Goal: Task Accomplishment & Management: Complete application form

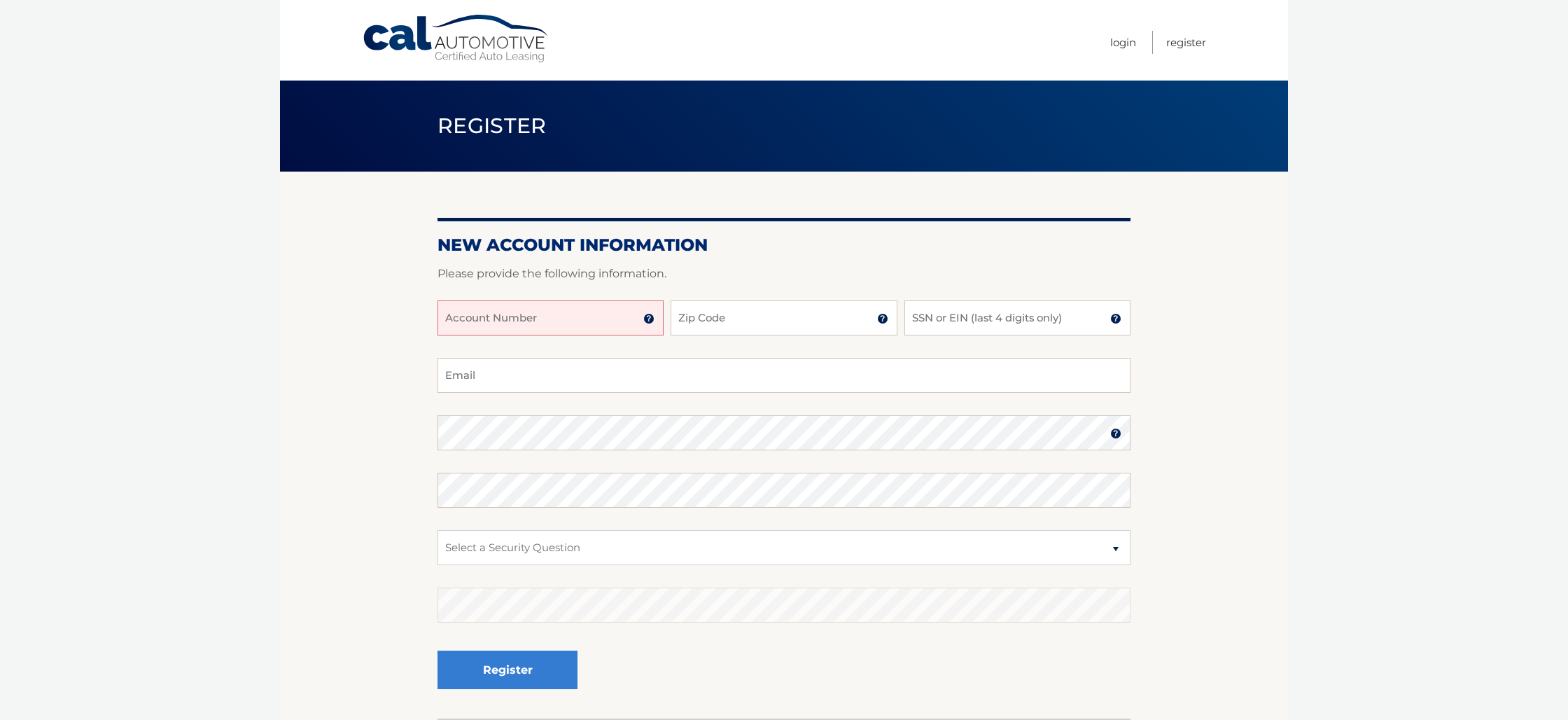
click at [598, 325] on input "Account Number" at bounding box center [550, 318] width 227 height 35
type input "44455994141"
type input "11518"
type input "1799"
type input "jconza@gmail.com"
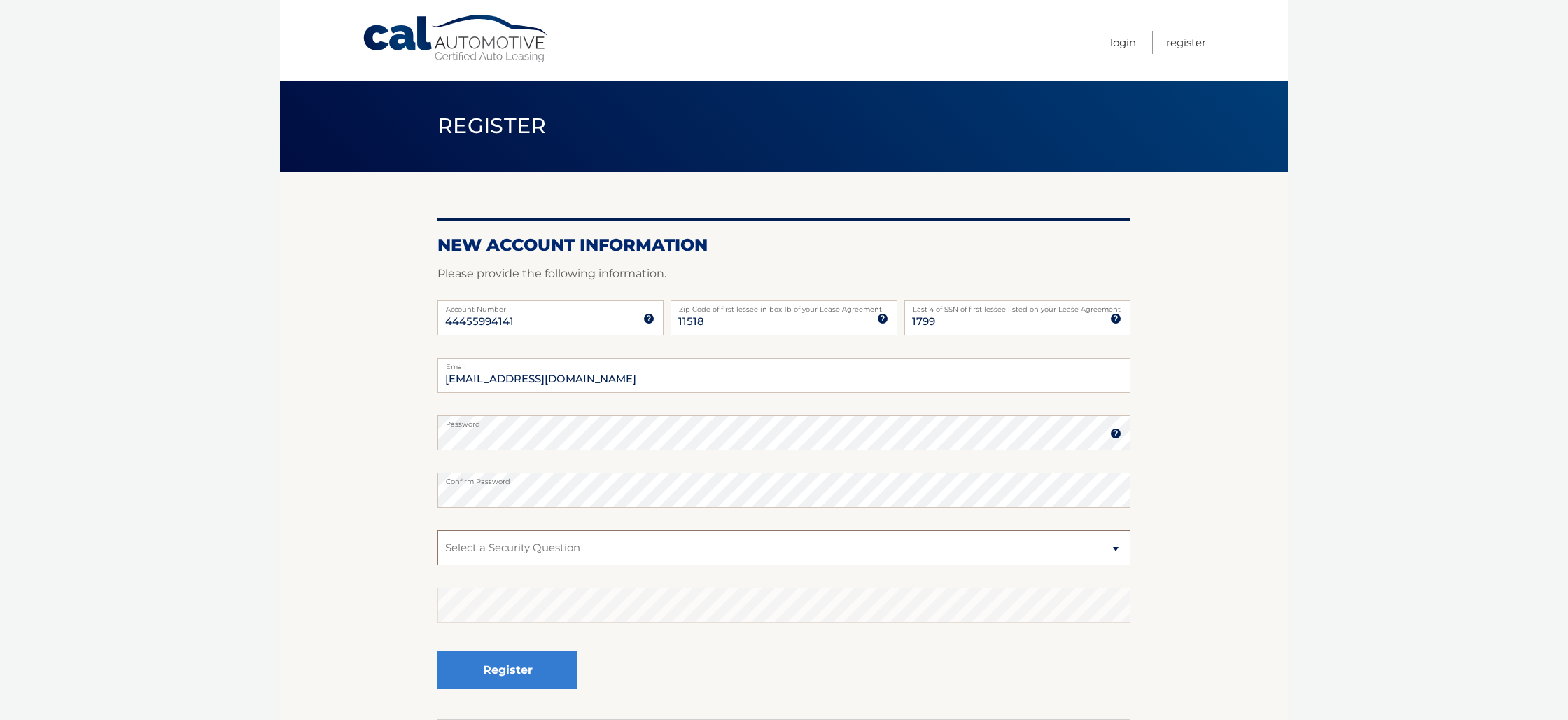
click at [1118, 548] on select "Select a Security Question What was the name of your elementary school? What is…" at bounding box center [784, 547] width 693 height 35
select select "3"
click at [437, 530] on select "Select a Security Question What was the name of your elementary school? What is…" at bounding box center [784, 547] width 693 height 35
click at [314, 599] on section "New Account Information Please provide the following information. 44455994141 A…" at bounding box center [784, 445] width 1008 height 547
click at [484, 672] on button "Register" at bounding box center [507, 669] width 140 height 39
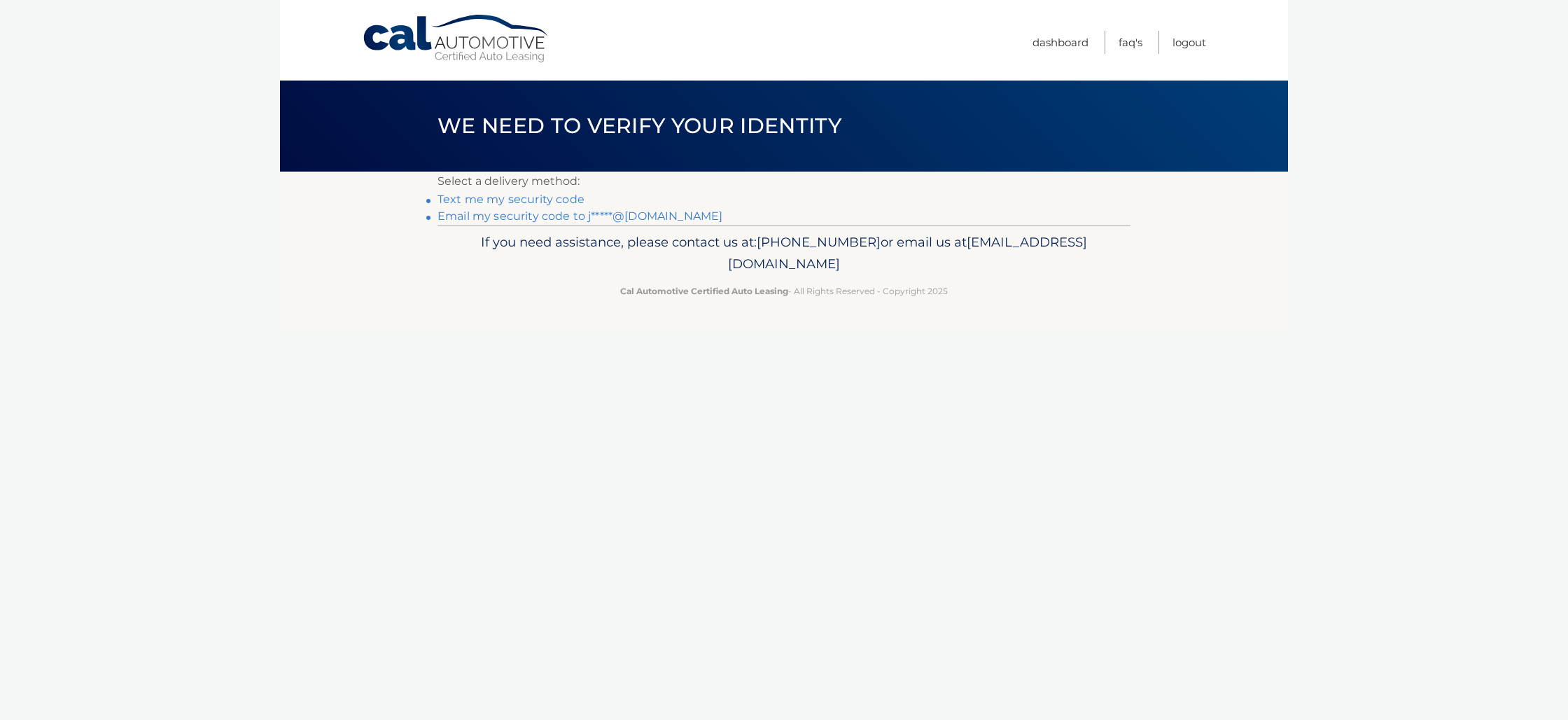
click at [491, 219] on link "Email my security code to j*****@[DOMAIN_NAME]" at bounding box center [579, 216] width 284 height 13
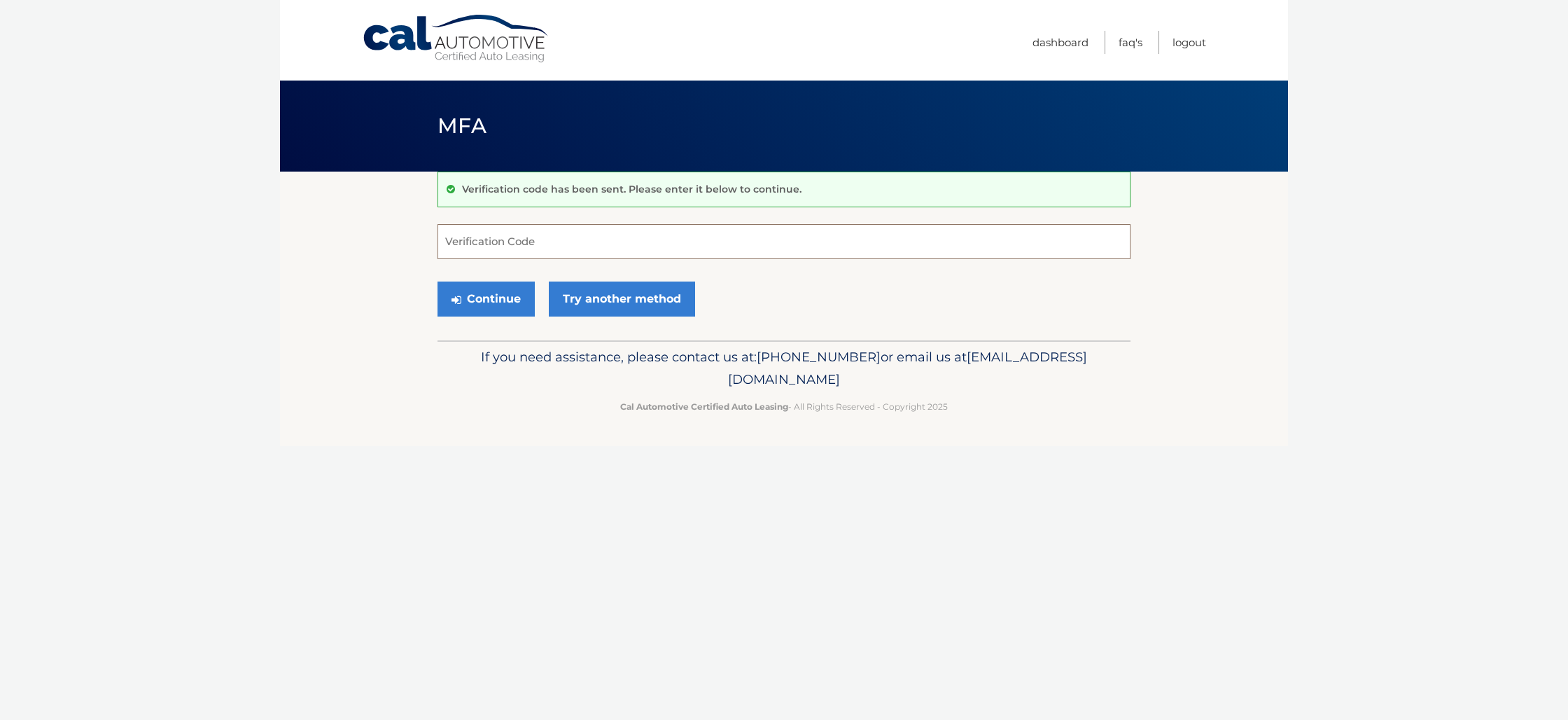
click at [508, 245] on input "Verification Code" at bounding box center [784, 241] width 693 height 35
type input "937350"
click at [500, 299] on button "Continue" at bounding box center [485, 299] width 97 height 35
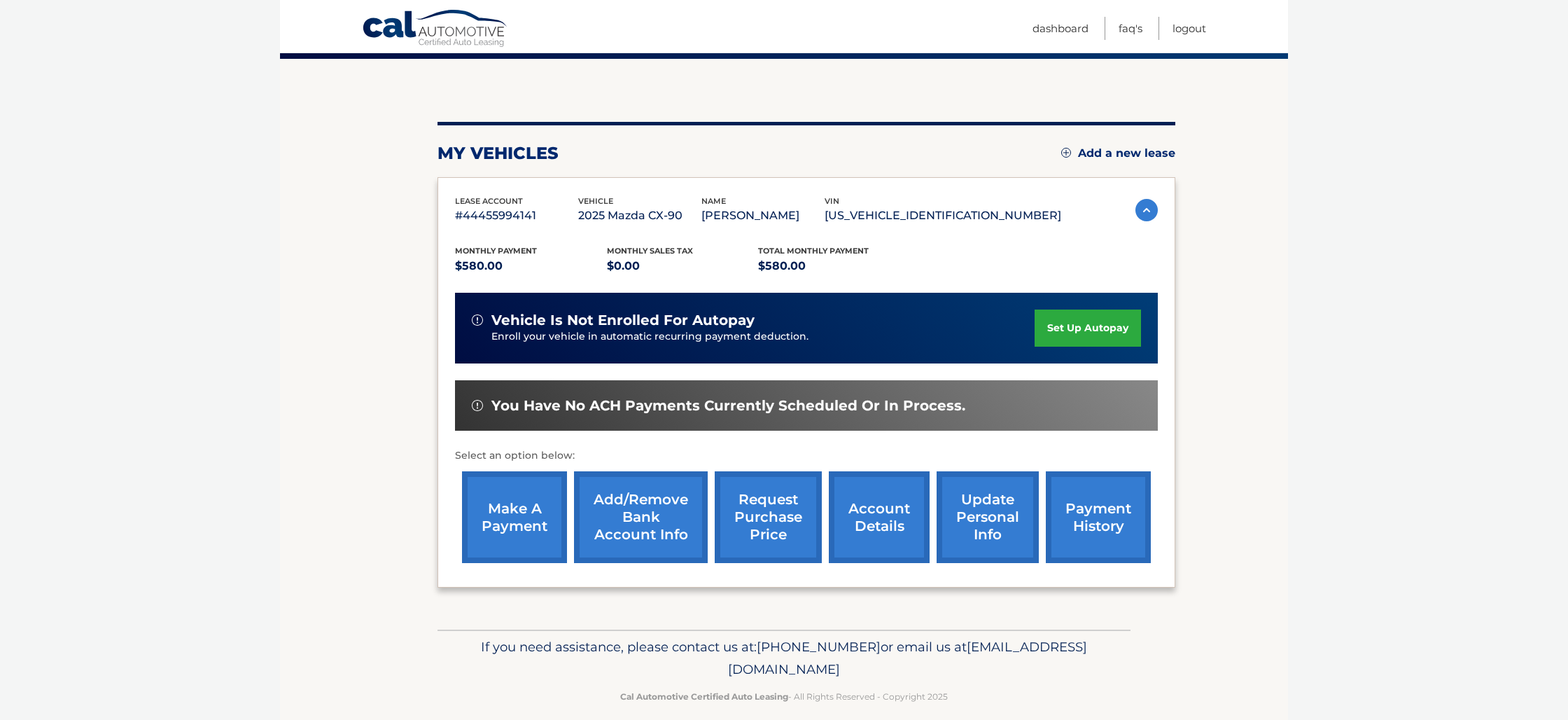
scroll to position [128, 0]
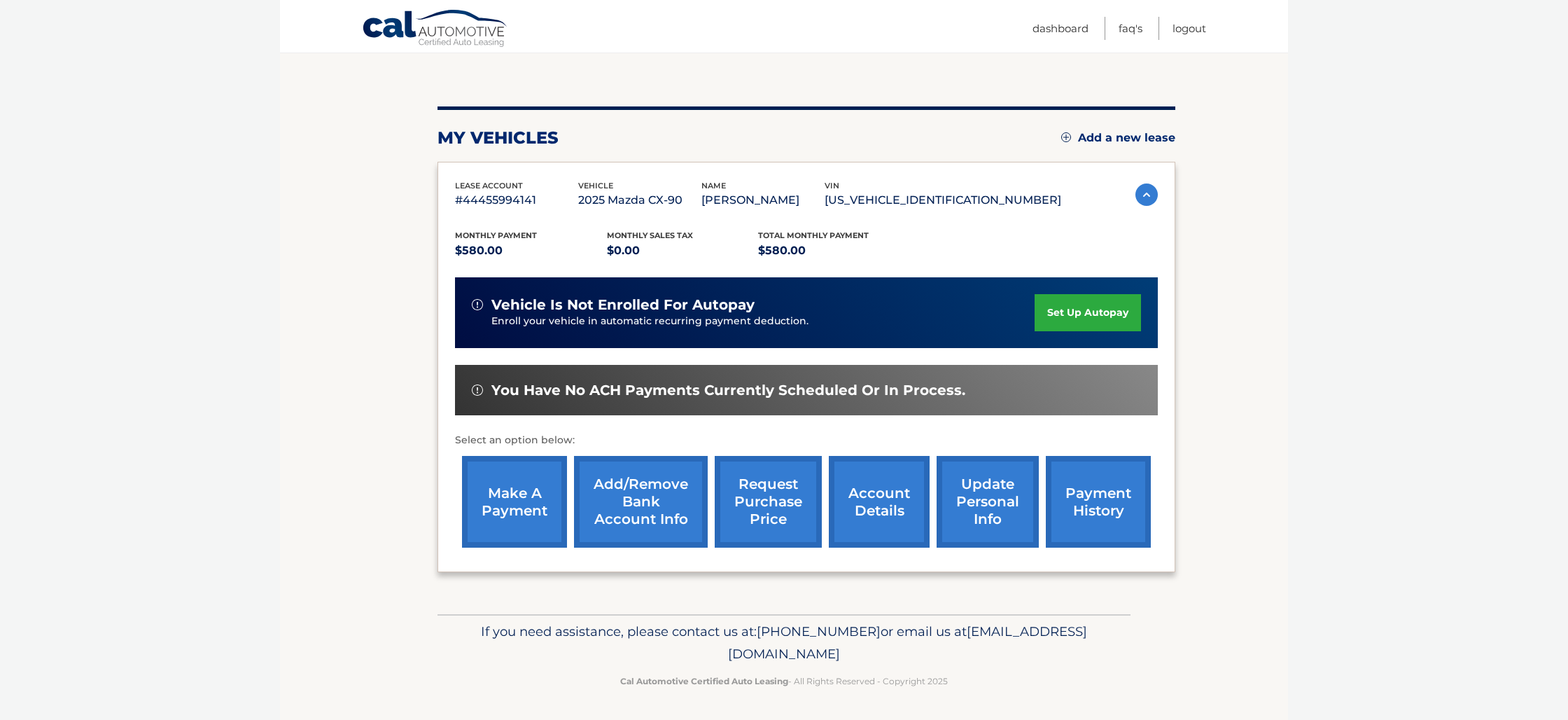
click at [865, 500] on link "account details" at bounding box center [878, 502] width 101 height 92
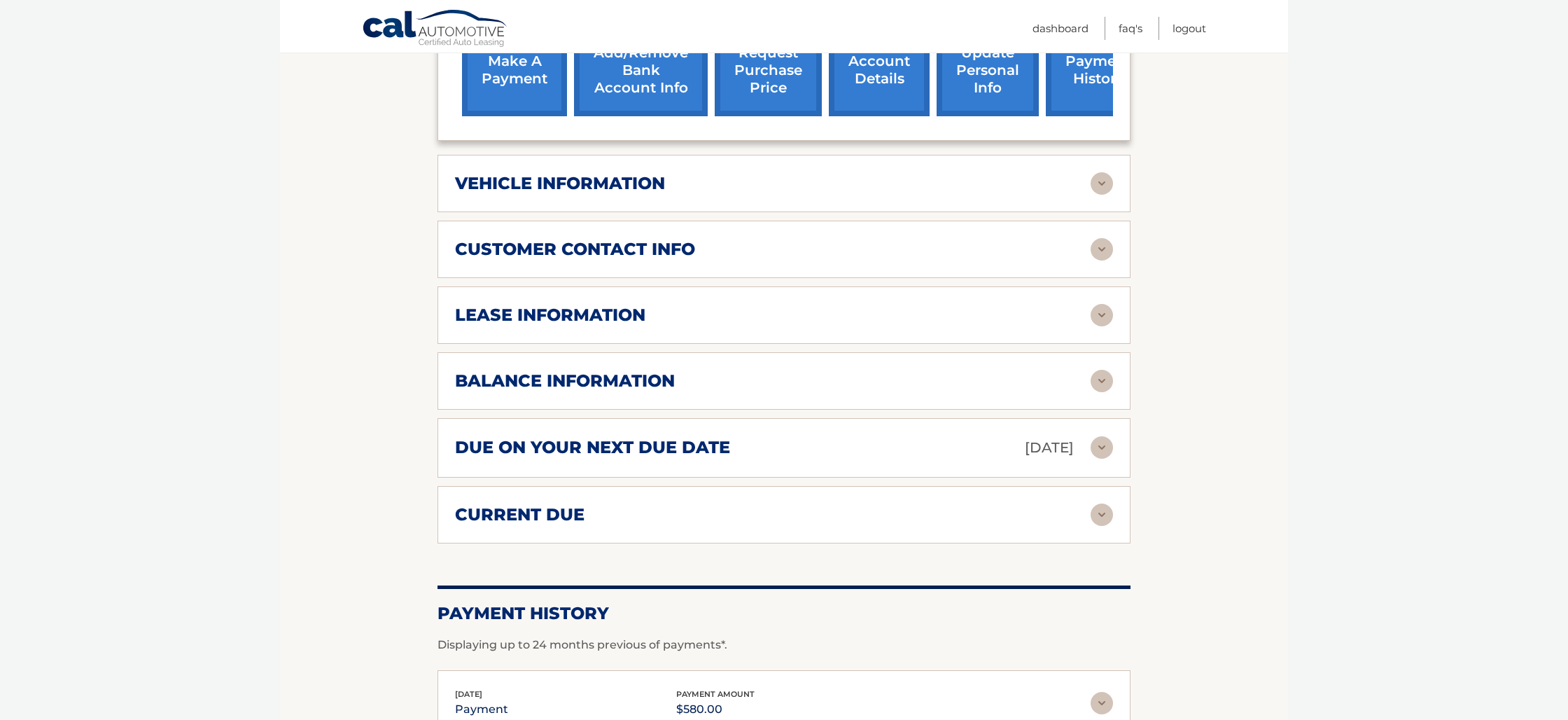
scroll to position [585, 0]
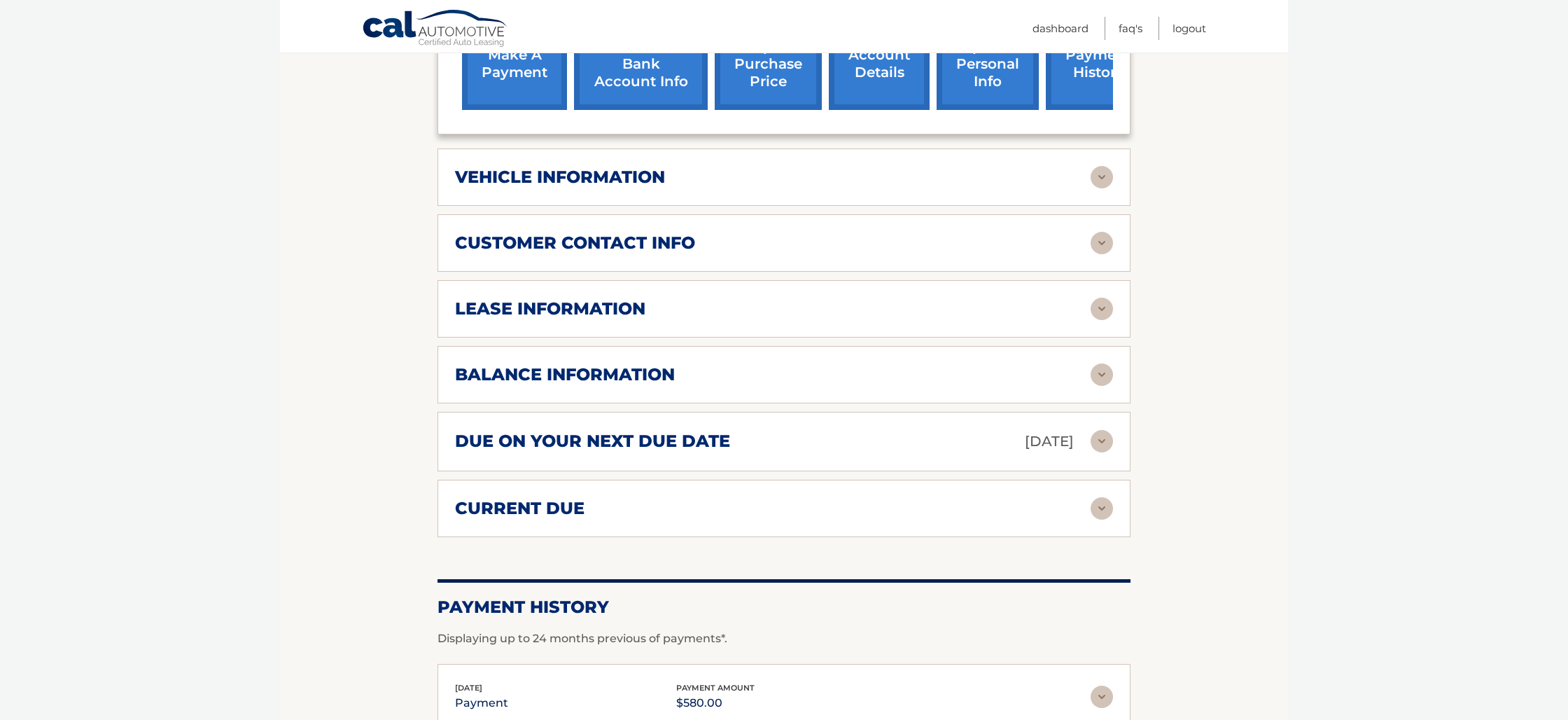
click at [1100, 371] on img at bounding box center [1102, 374] width 22 height 22
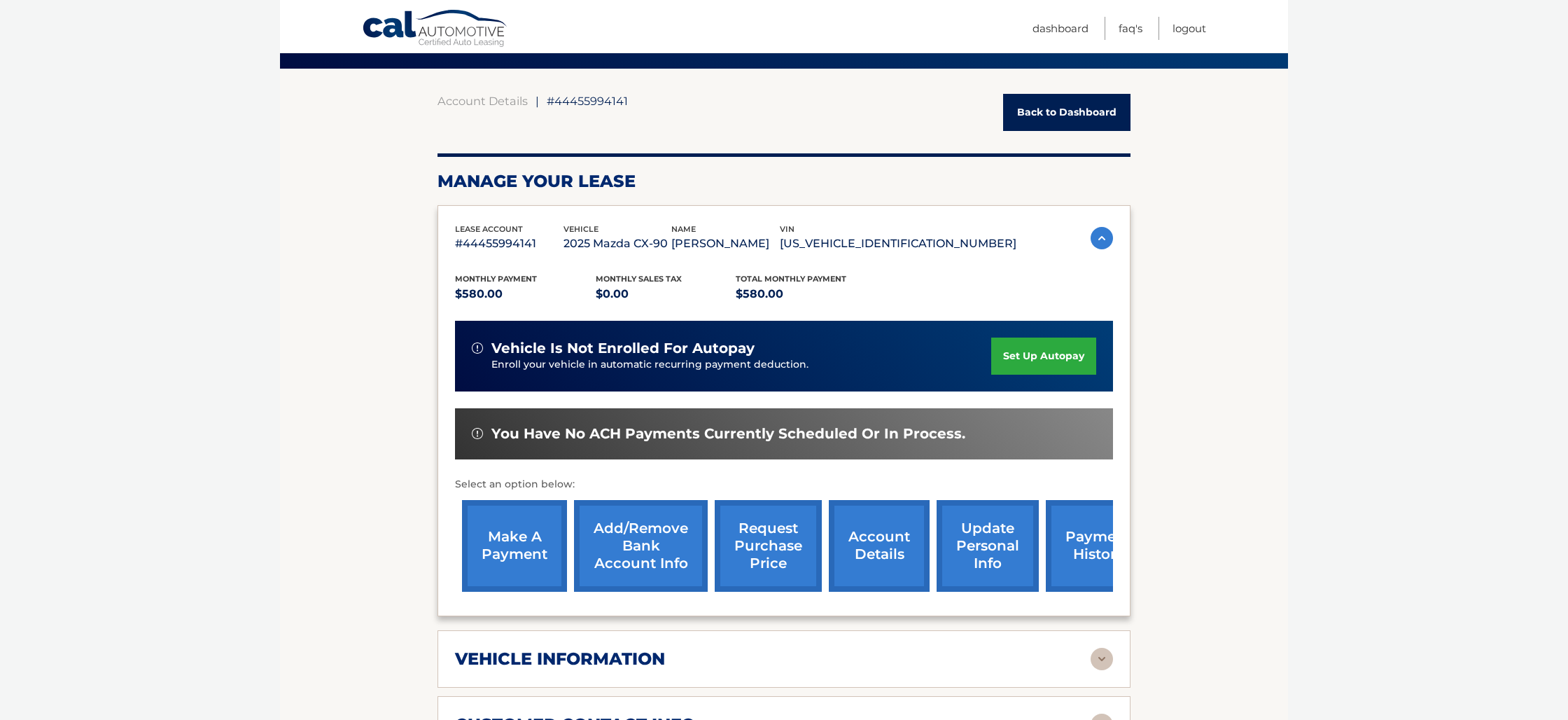
scroll to position [0, 0]
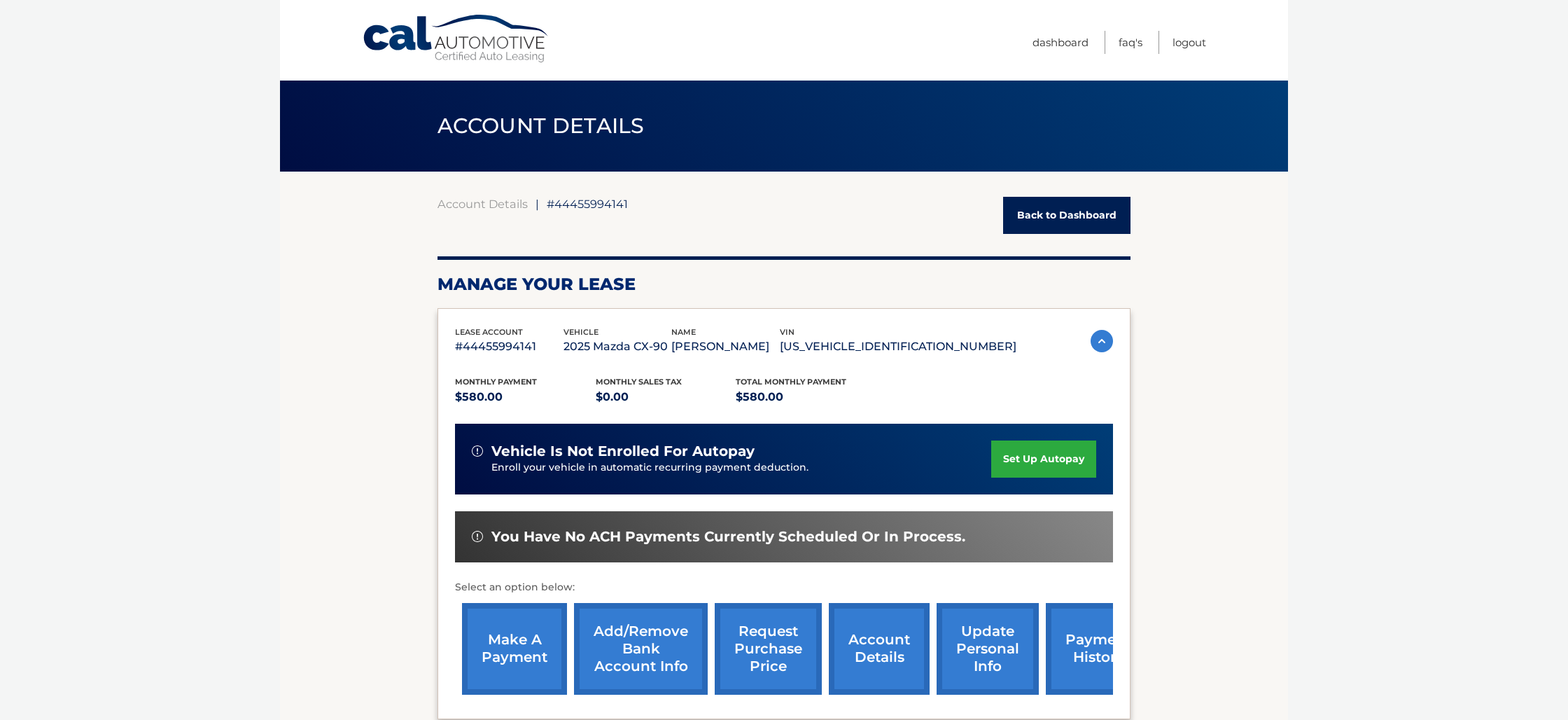
click at [1023, 210] on link "Back to Dashboard" at bounding box center [1067, 215] width 128 height 37
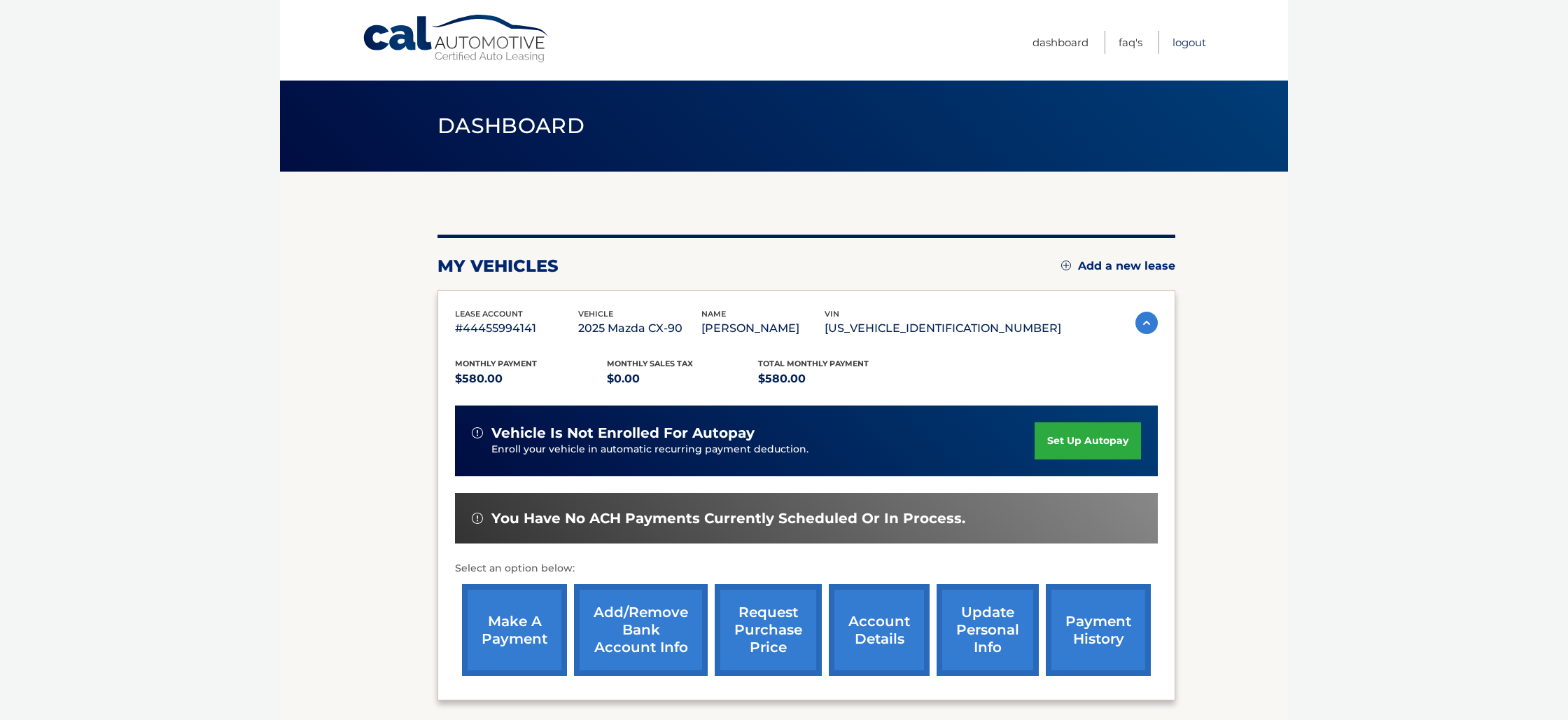
click at [1181, 43] on link "Logout" at bounding box center [1190, 42] width 34 height 23
